Goal: Task Accomplishment & Management: Manage account settings

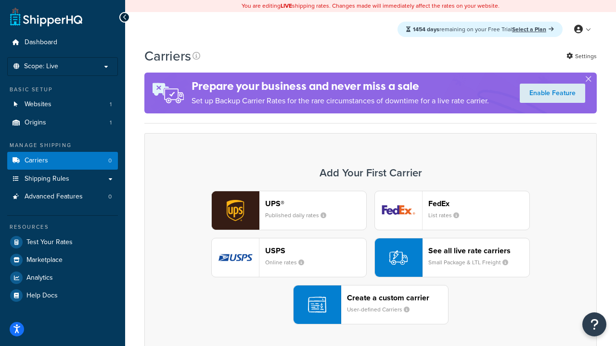
click at [370, 258] on div "UPS® Published daily rates FedEx List rates USPS Online rates See all live rate…" at bounding box center [370, 258] width 432 height 134
click at [479, 203] on header "FedEx" at bounding box center [478, 203] width 101 height 9
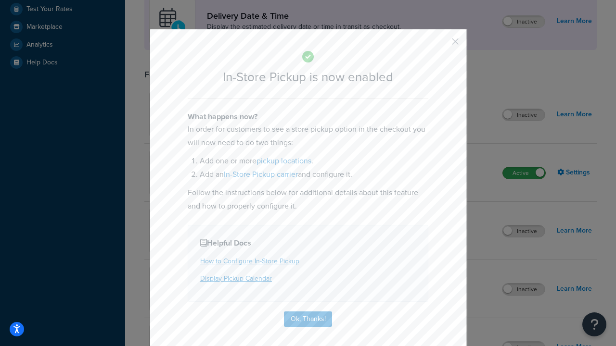
scroll to position [270, 0]
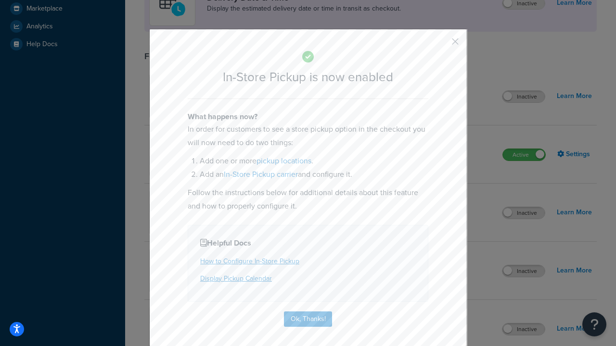
click at [441, 45] on button "button" at bounding box center [441, 45] width 2 height 2
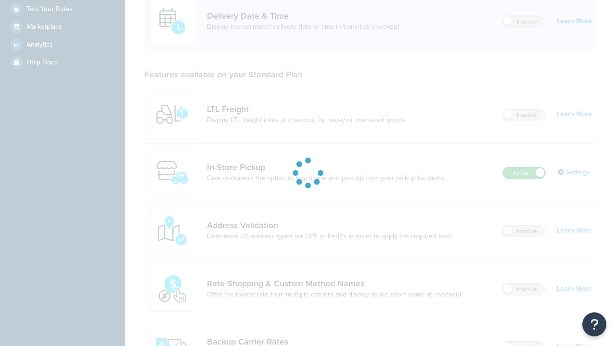
click at [524, 167] on label "Active" at bounding box center [524, 173] width 42 height 12
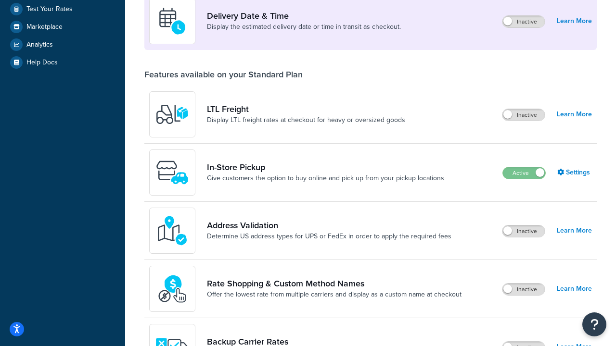
scroll to position [419, 0]
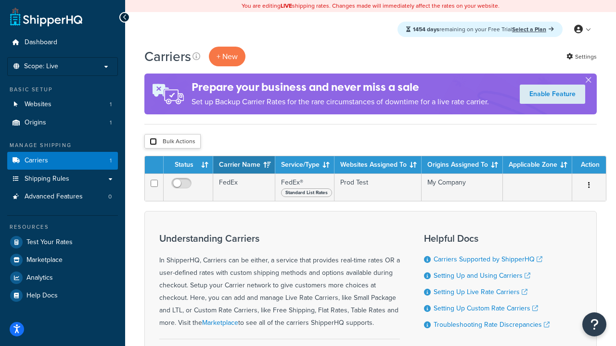
click at [153, 142] on input "checkbox" at bounding box center [153, 141] width 7 height 7
checkbox input "true"
click at [0, 0] on button "Delete" at bounding box center [0, 0] width 0 height 0
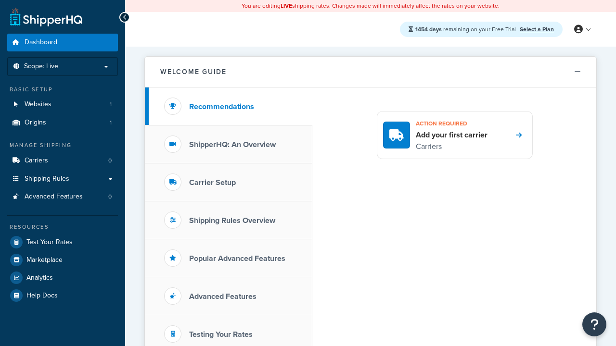
click at [41, 42] on span "Dashboard" at bounding box center [41, 42] width 33 height 8
click at [582, 29] on icon at bounding box center [578, 29] width 9 height 9
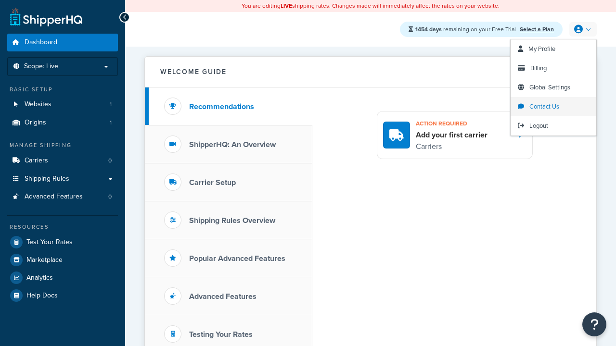
click at [553, 107] on span "Contact Us" at bounding box center [544, 106] width 30 height 9
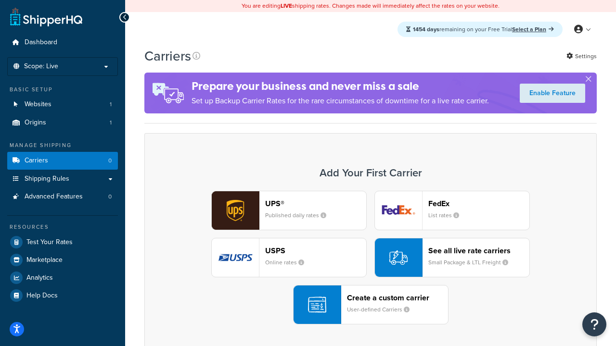
click at [370, 258] on div "UPS® Published daily rates FedEx List rates USPS Online rates See all live rate…" at bounding box center [370, 258] width 432 height 134
click at [479, 203] on header "FedEx" at bounding box center [478, 203] width 101 height 9
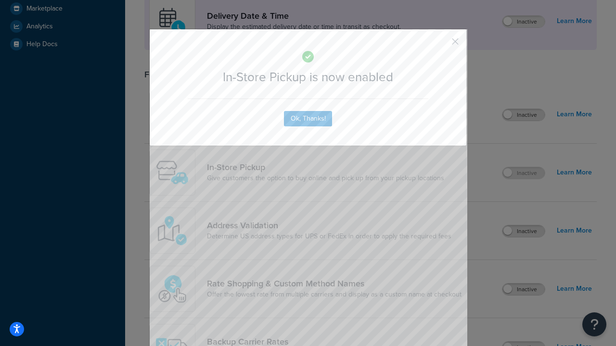
scroll to position [270, 0]
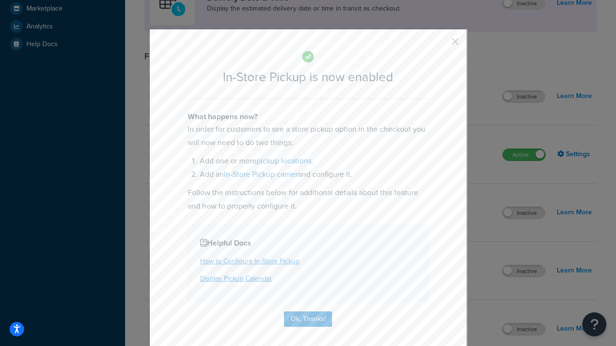
click at [441, 45] on button "button" at bounding box center [441, 45] width 2 height 2
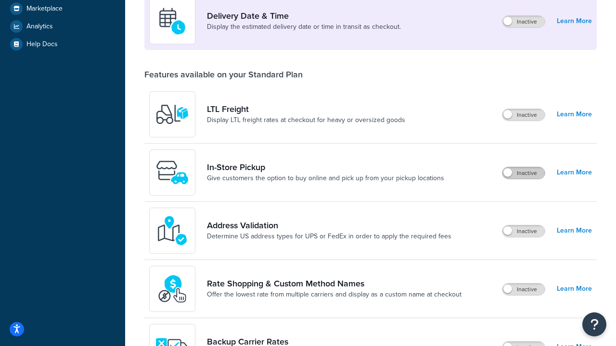
scroll to position [233, 0]
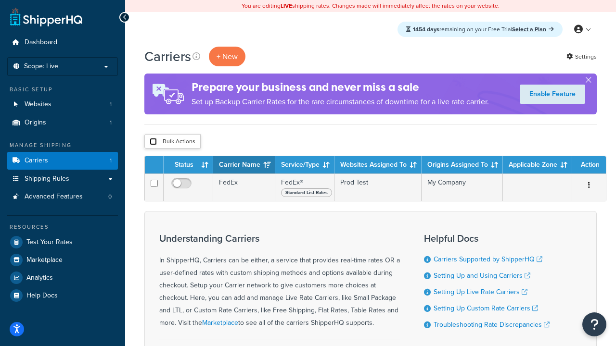
click at [153, 142] on input "checkbox" at bounding box center [153, 141] width 7 height 7
checkbox input "true"
click at [0, 0] on button "Delete" at bounding box center [0, 0] width 0 height 0
